Goal: Task Accomplishment & Management: Use online tool/utility

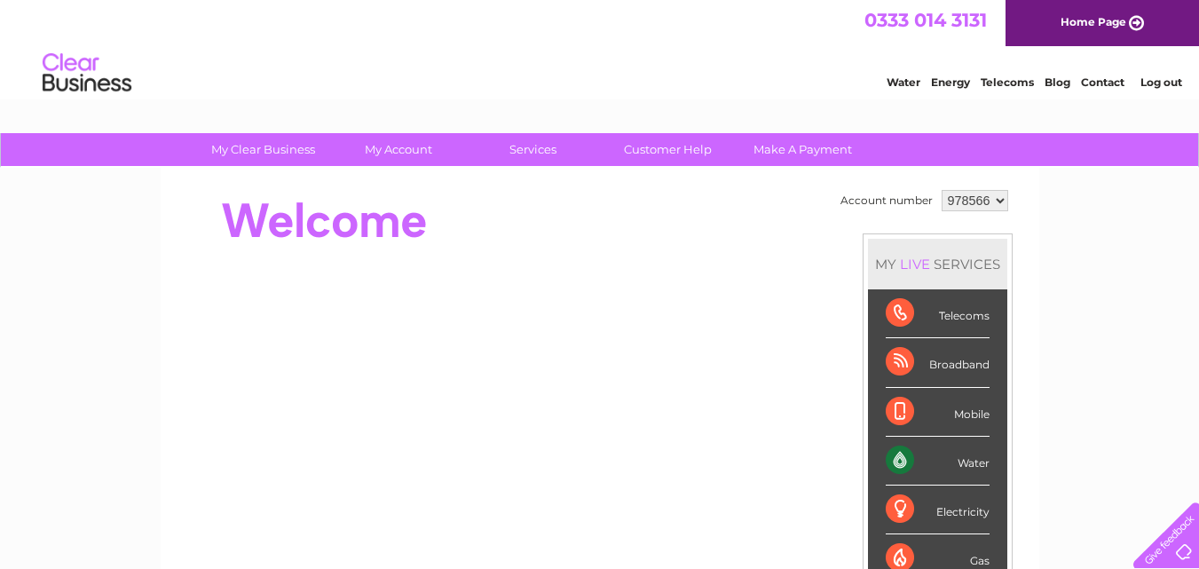
click at [907, 459] on div "Water" at bounding box center [937, 460] width 104 height 49
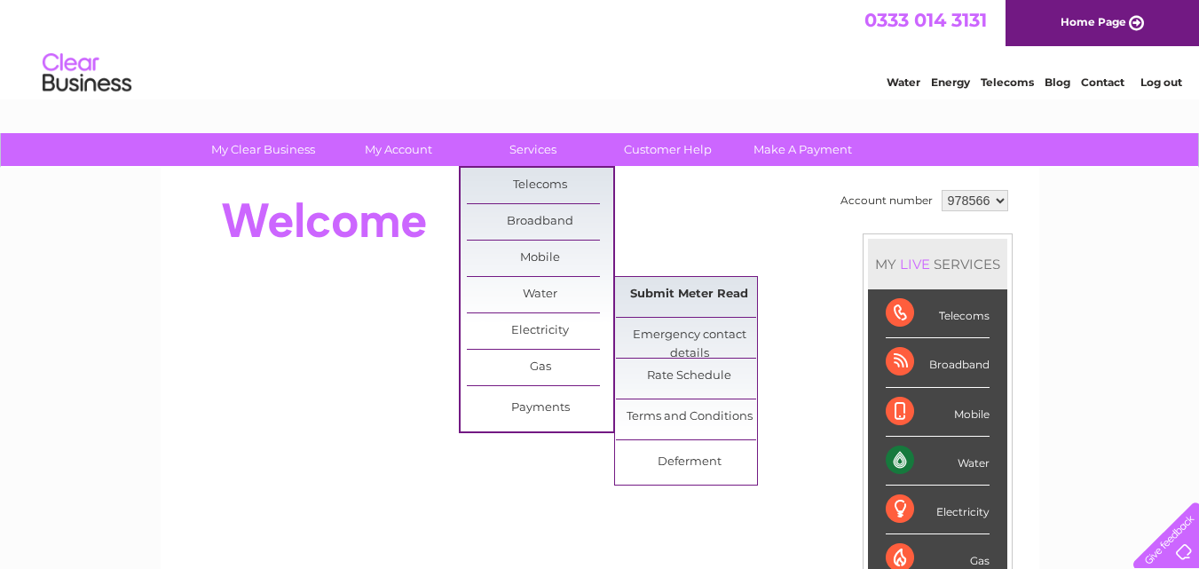
click at [638, 297] on link "Submit Meter Read" at bounding box center [689, 294] width 146 height 35
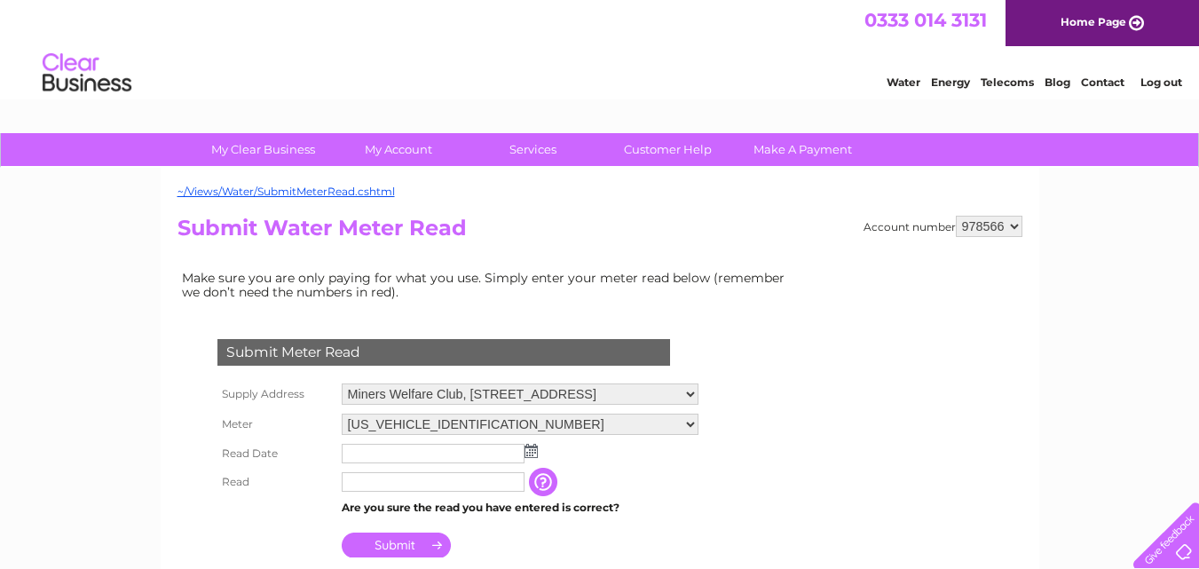
click at [379, 456] on input "text" at bounding box center [433, 454] width 183 height 20
click at [533, 453] on img at bounding box center [532, 451] width 13 height 14
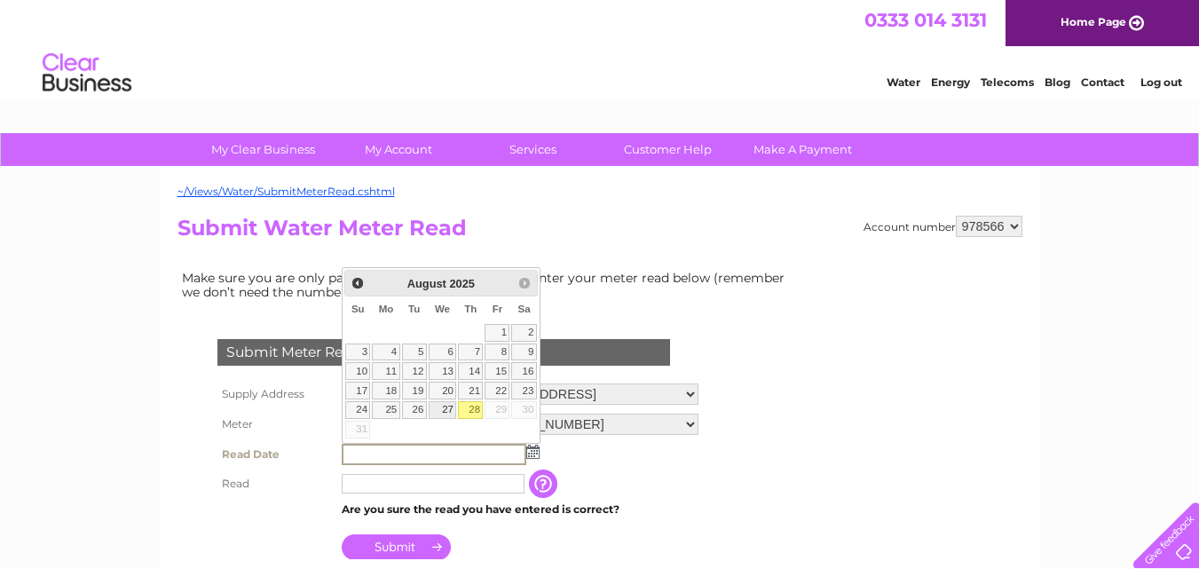
click at [447, 408] on link "27" at bounding box center [443, 410] width 28 height 18
type input "[DATE]"
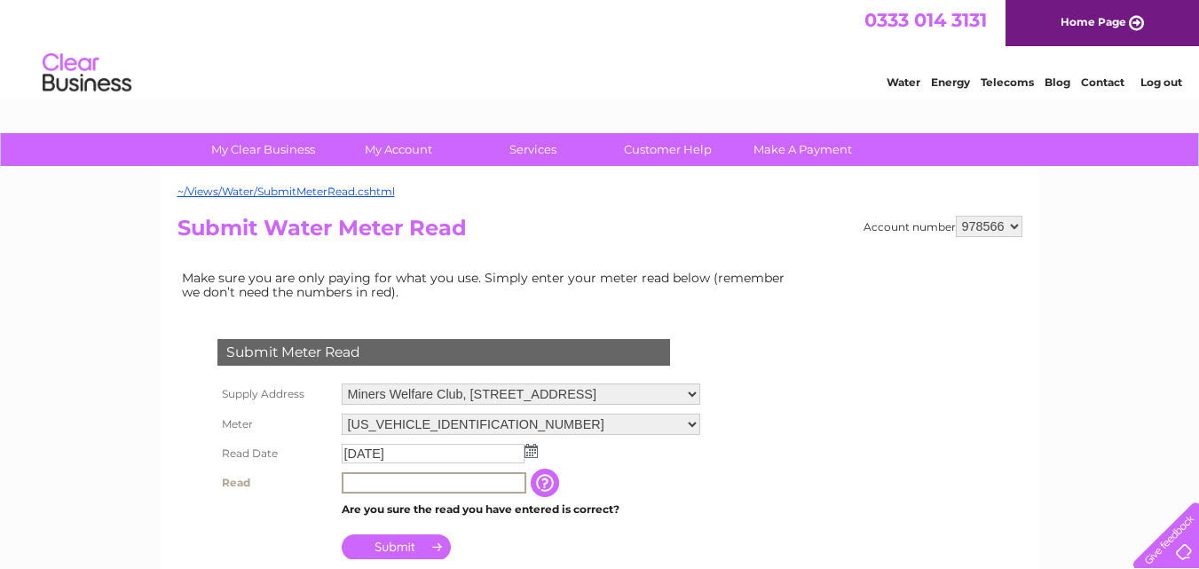
click at [425, 476] on input "text" at bounding box center [434, 482] width 185 height 21
type input "14834"
click at [407, 546] on input "Submit" at bounding box center [396, 546] width 109 height 25
